Goal: Information Seeking & Learning: Learn about a topic

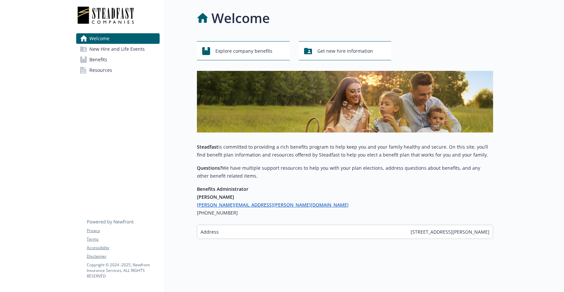
click at [121, 47] on span "New Hire and Life Events" at bounding box center [116, 49] width 55 height 11
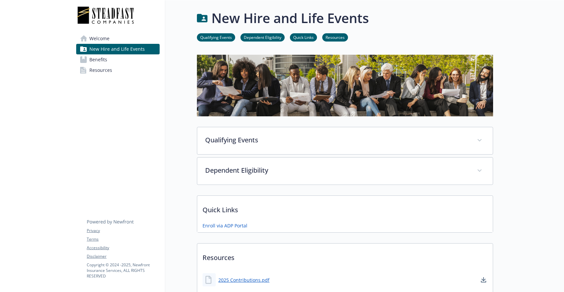
click at [115, 58] on link "Benefits" at bounding box center [117, 59] width 83 height 11
